Goal: Obtain resource: Obtain resource

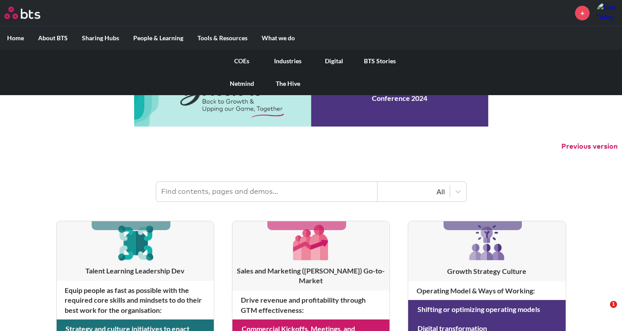
click at [242, 61] on link "COEs" at bounding box center [242, 61] width 46 height 23
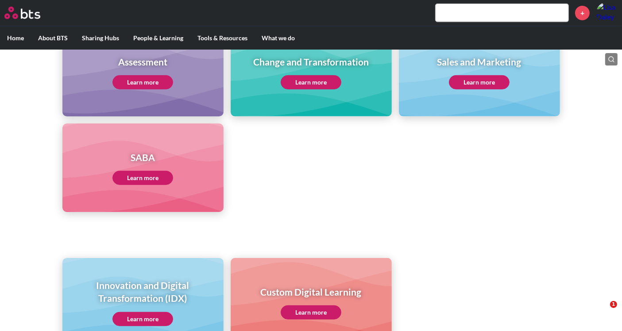
scroll to position [480, 0]
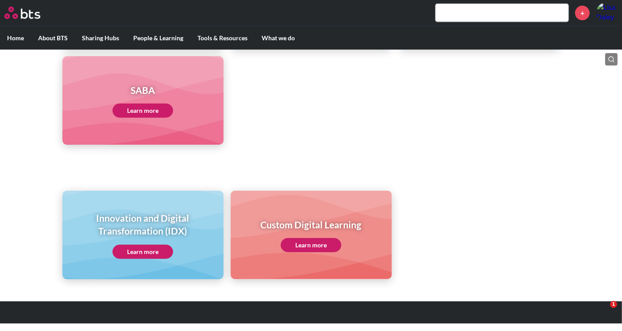
click at [149, 251] on link "Learn more" at bounding box center [142, 252] width 61 height 14
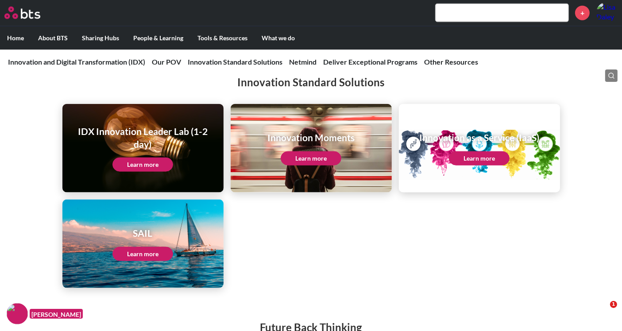
scroll to position [1081, 0]
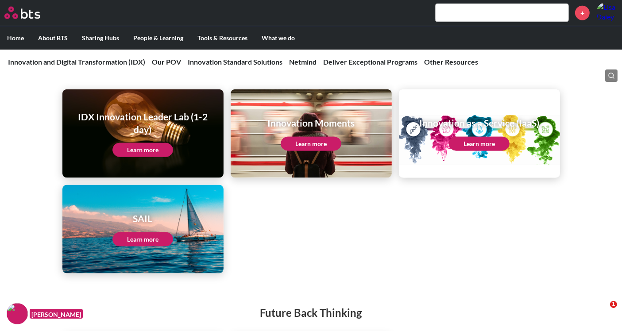
click at [139, 154] on link "Learn more" at bounding box center [142, 150] width 61 height 14
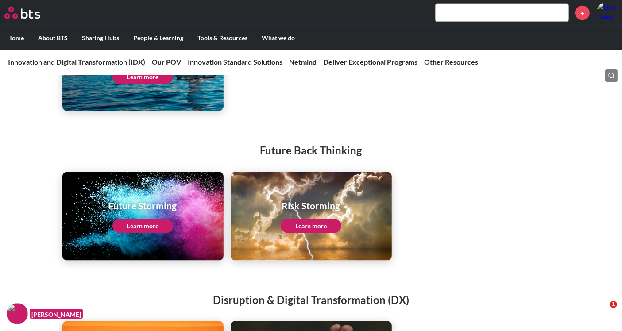
scroll to position [1327, 0]
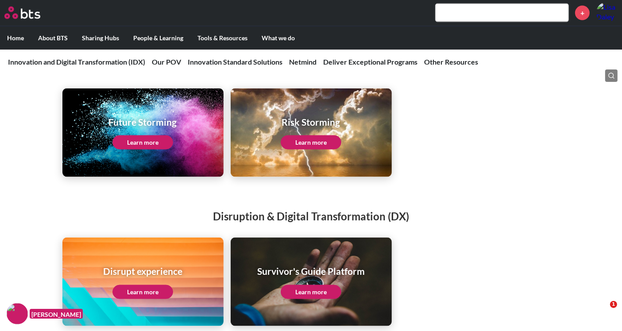
click at [147, 150] on link "Learn more" at bounding box center [142, 142] width 61 height 14
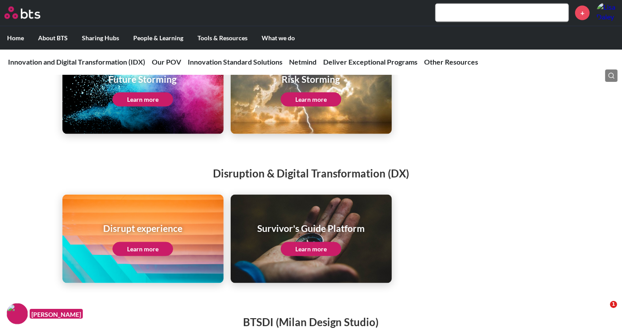
scroll to position [1426, 0]
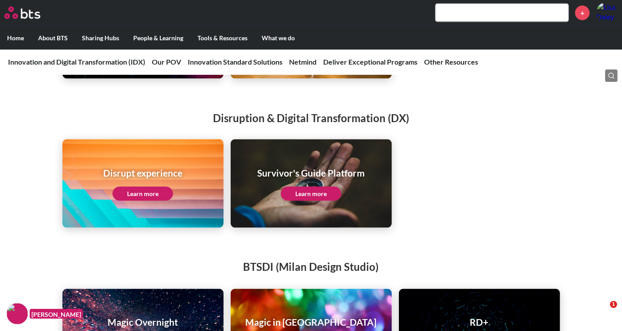
click at [159, 201] on link "Learn more" at bounding box center [142, 194] width 61 height 14
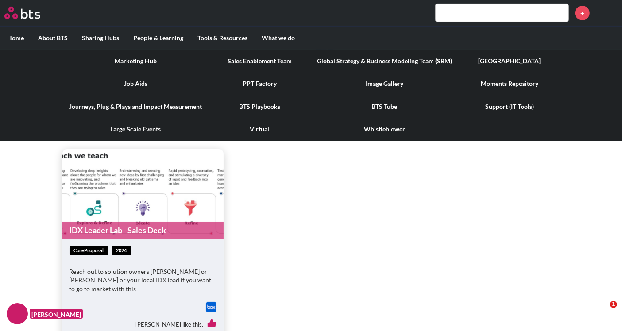
scroll to position [393, 0]
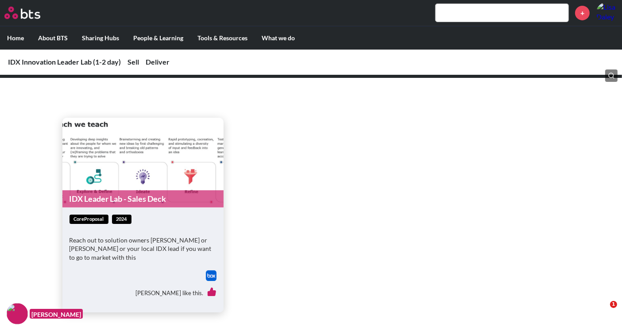
click at [135, 200] on link "IDX Leader Lab - Sales Deck" at bounding box center [142, 198] width 161 height 17
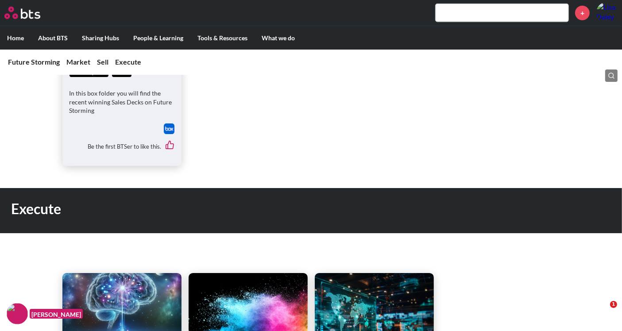
scroll to position [590, 0]
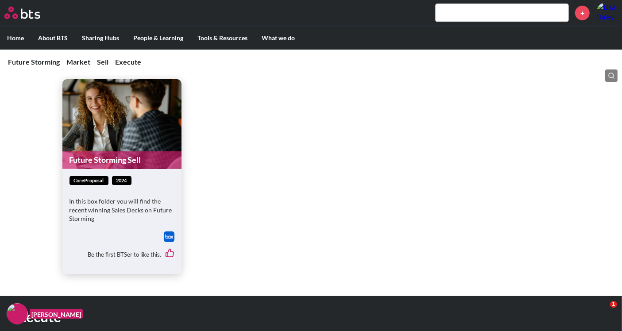
click at [96, 160] on link "Future Storming Sell" at bounding box center [121, 159] width 119 height 17
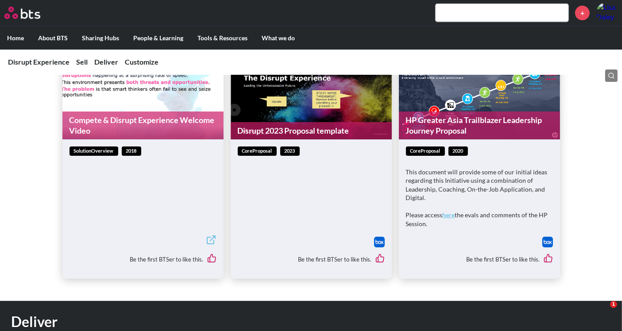
scroll to position [442, 0]
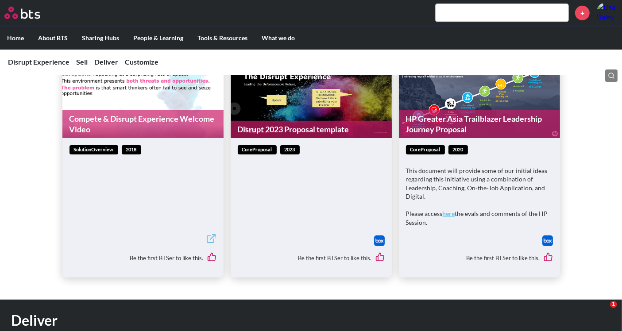
click at [277, 131] on link "Disrupt 2023 Proposal template" at bounding box center [311, 129] width 161 height 17
